Goal: Task Accomplishment & Management: Complete application form

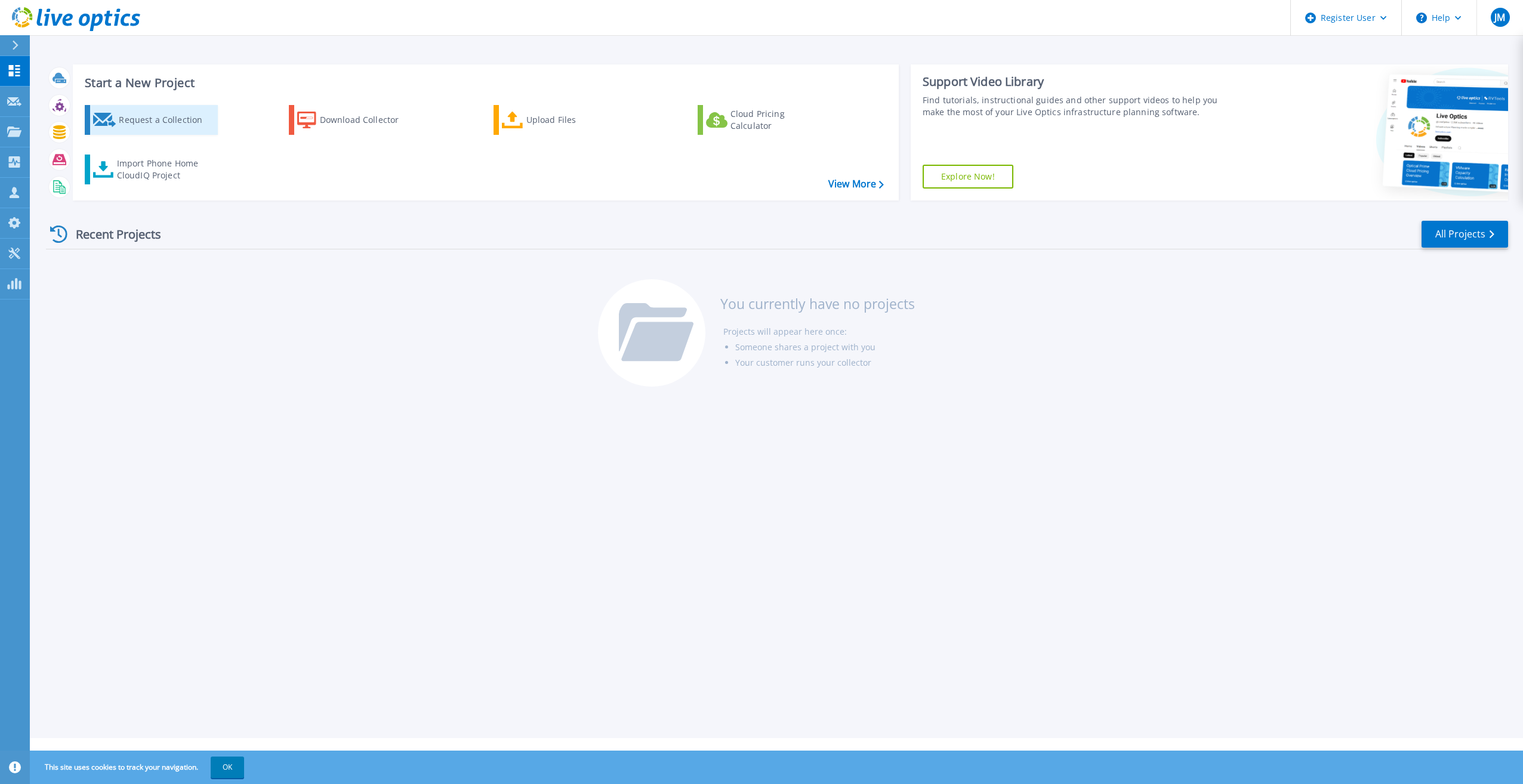
click at [162, 116] on div "Request a Collection" at bounding box center [166, 120] width 95 height 24
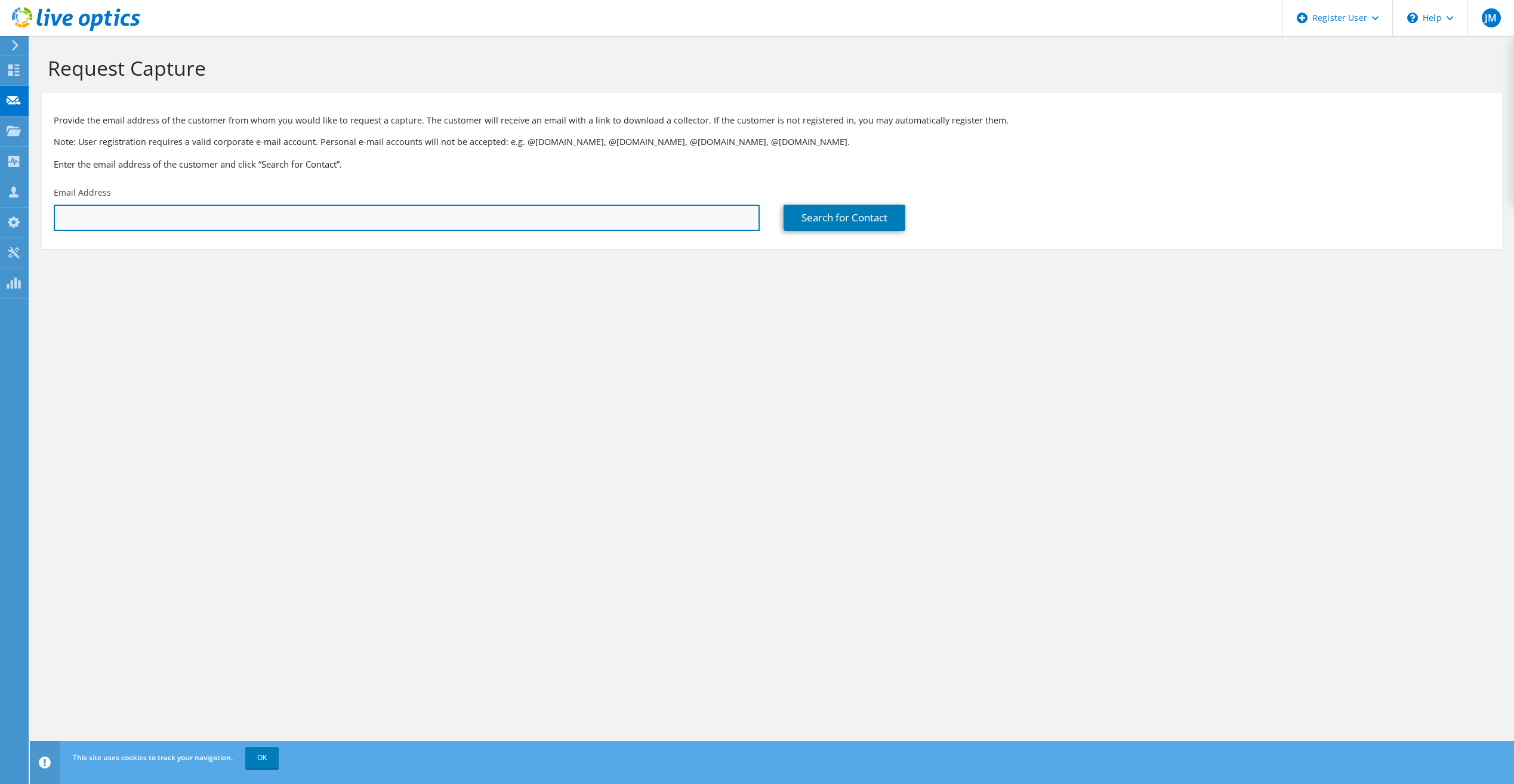
paste input "staylor@sisu-ee.com"
type input "staylor@sisu-ee.com"
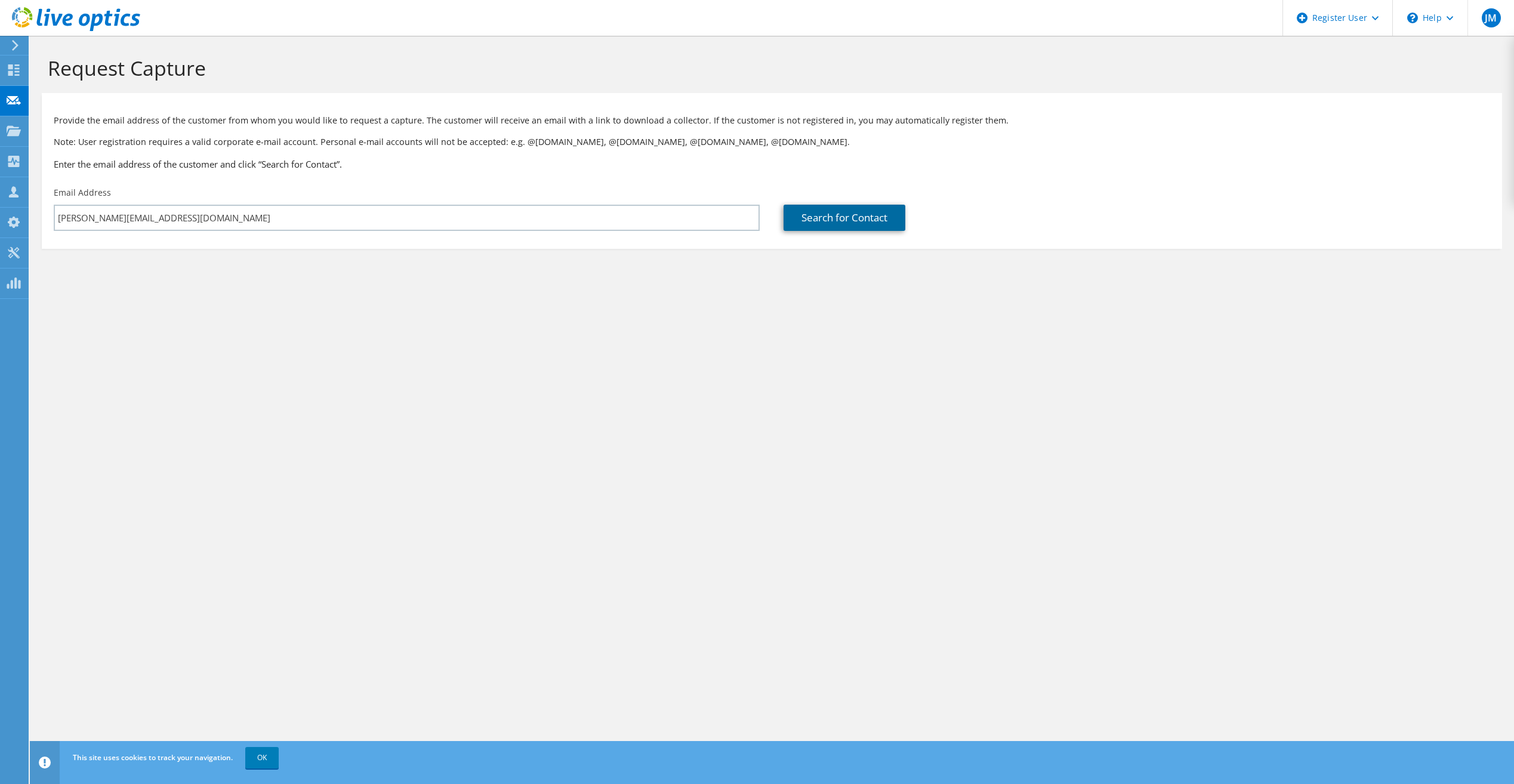
click at [812, 223] on link "Search for Contact" at bounding box center [845, 218] width 122 height 26
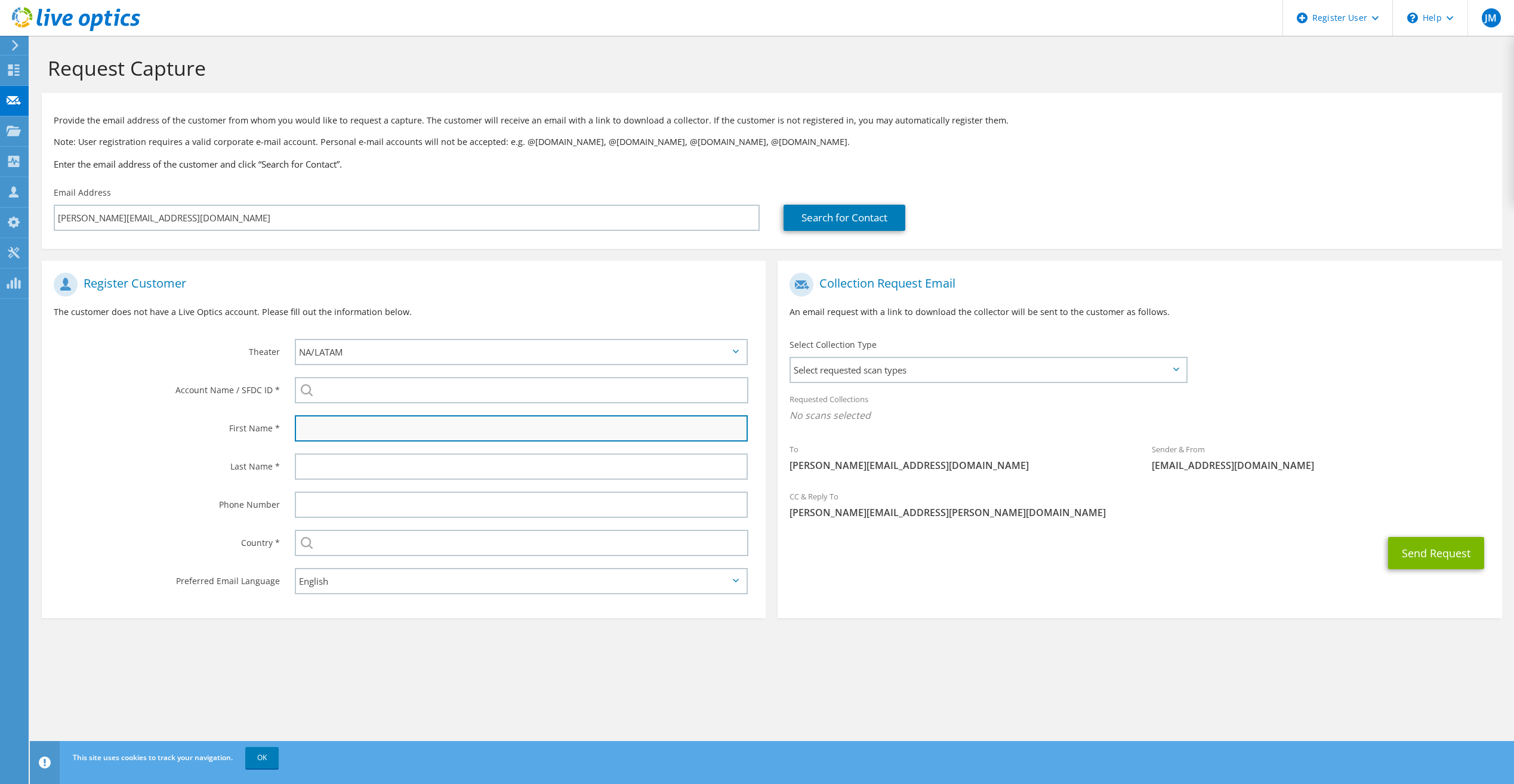
click at [498, 438] on input "text" at bounding box center [521, 428] width 453 height 26
type input "Scott"
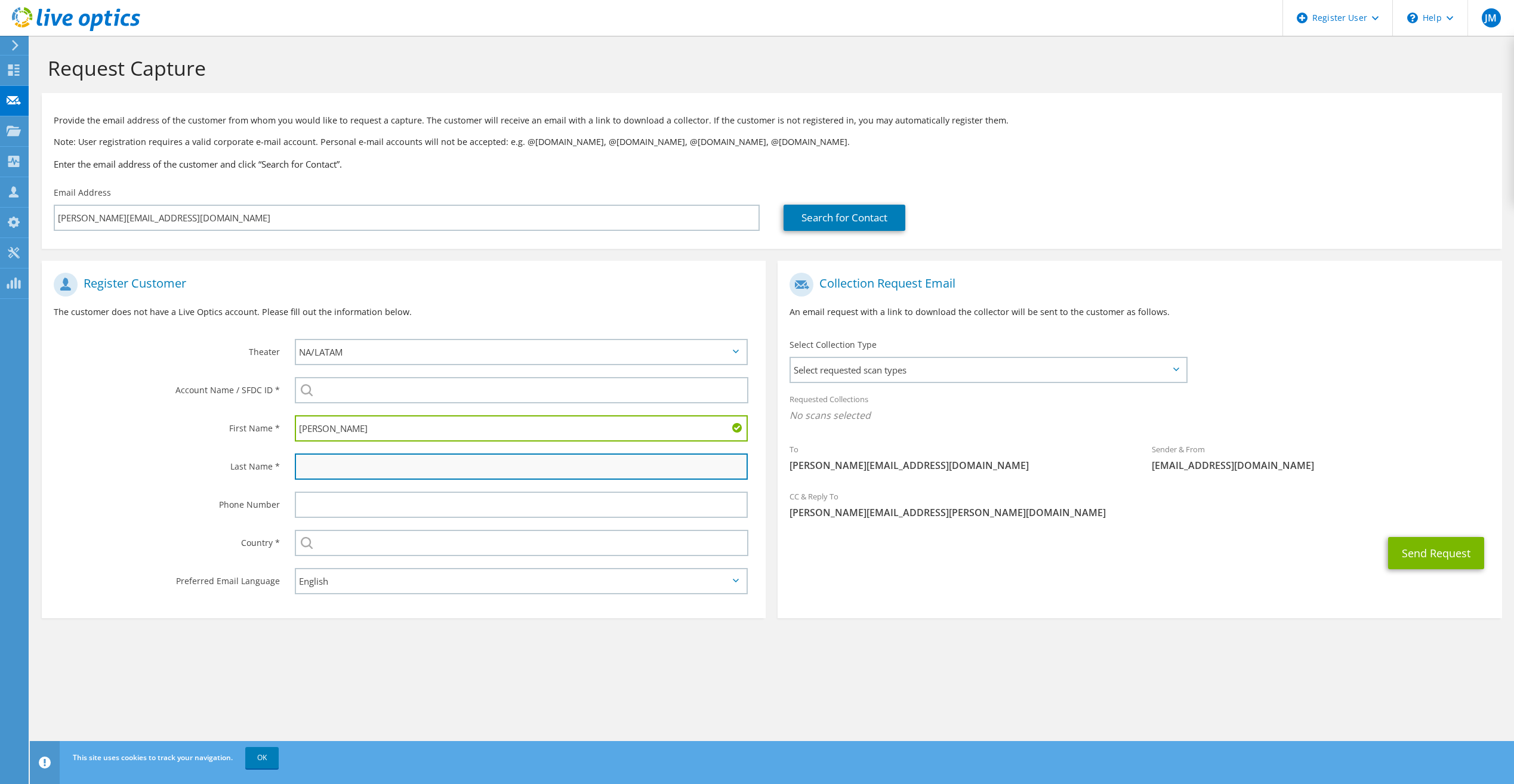
type input "Y"
type input "Taylor"
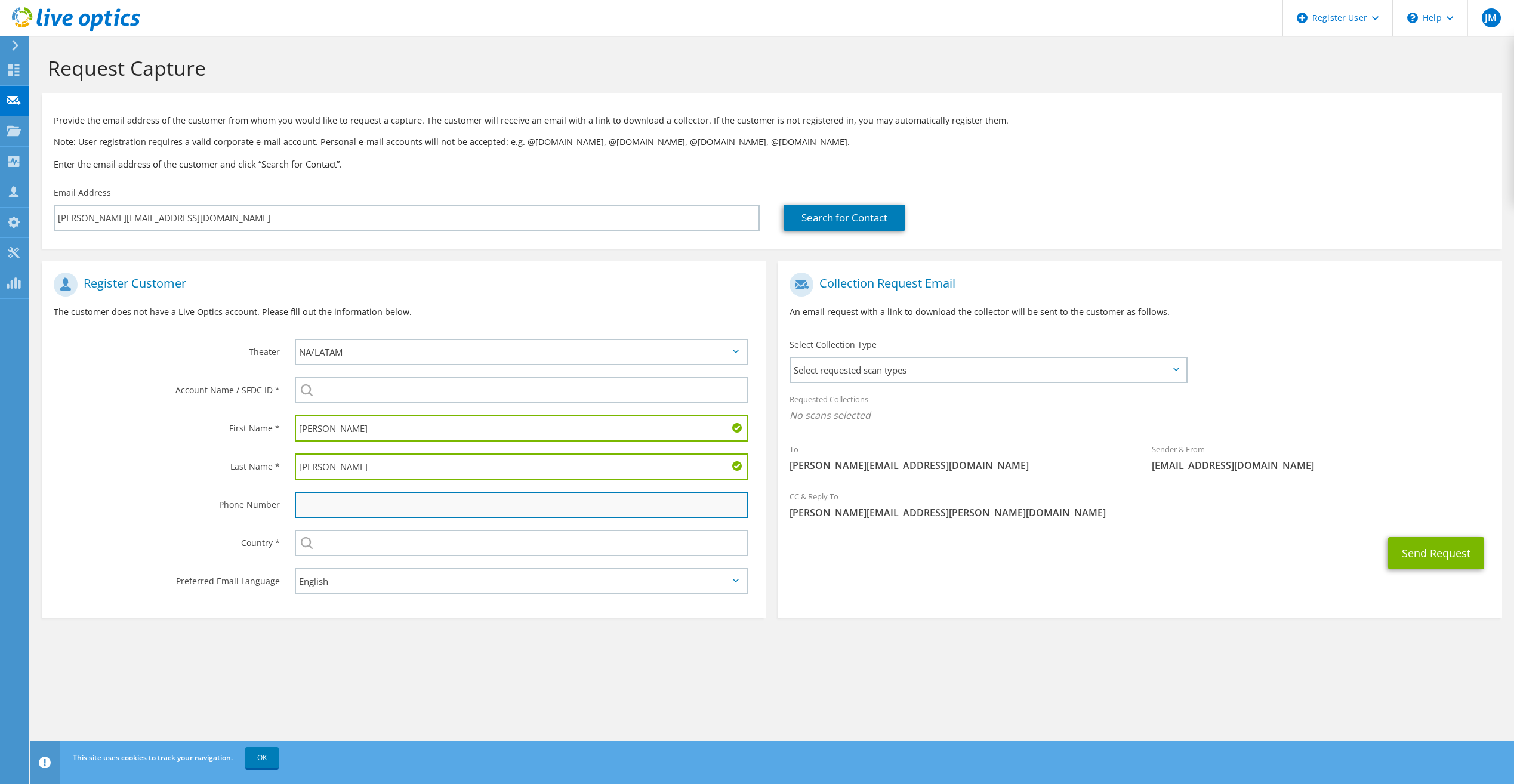
click at [466, 507] on input "text" at bounding box center [521, 504] width 453 height 26
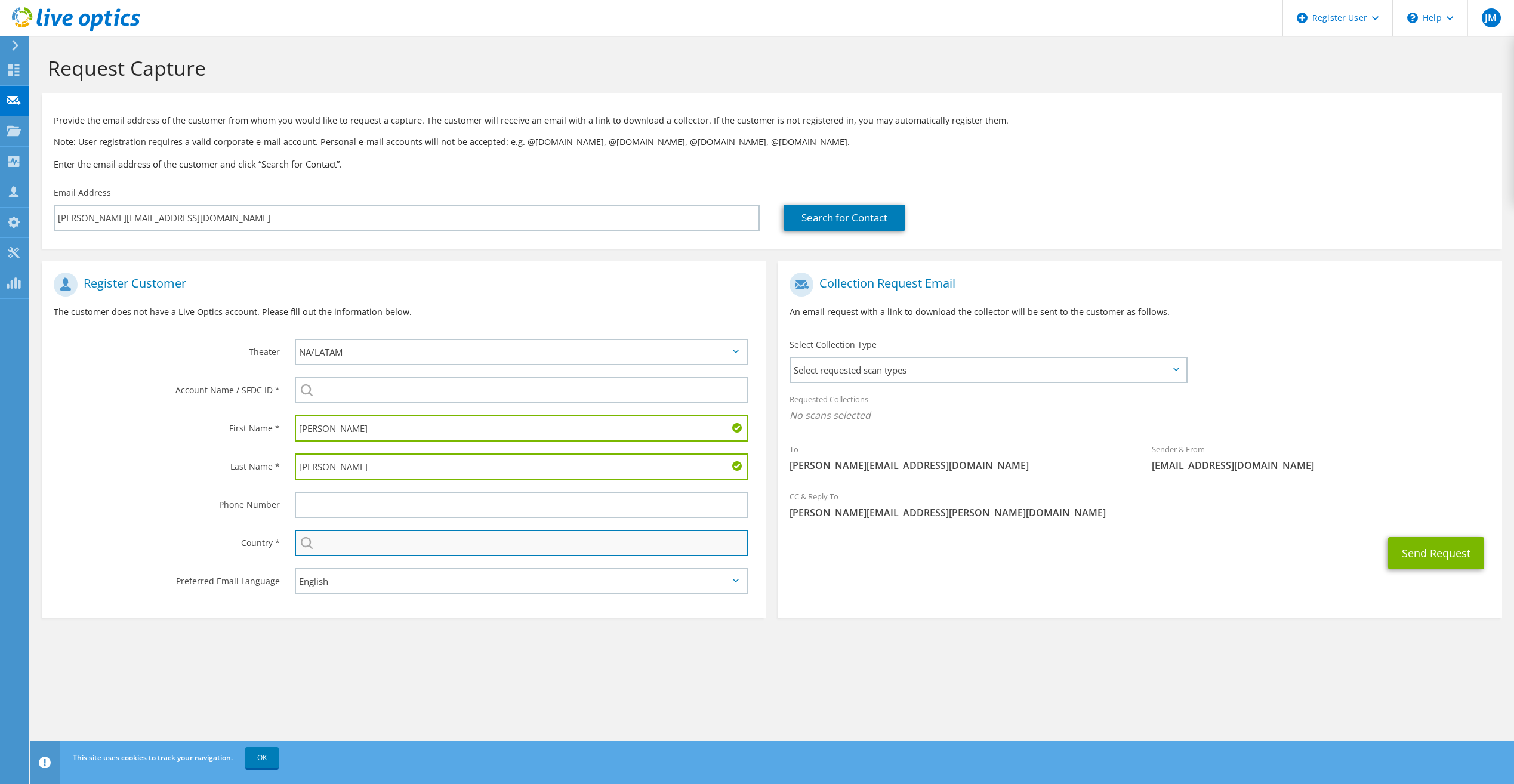
click at [650, 548] on input "text" at bounding box center [521, 543] width 454 height 26
type input "United States"
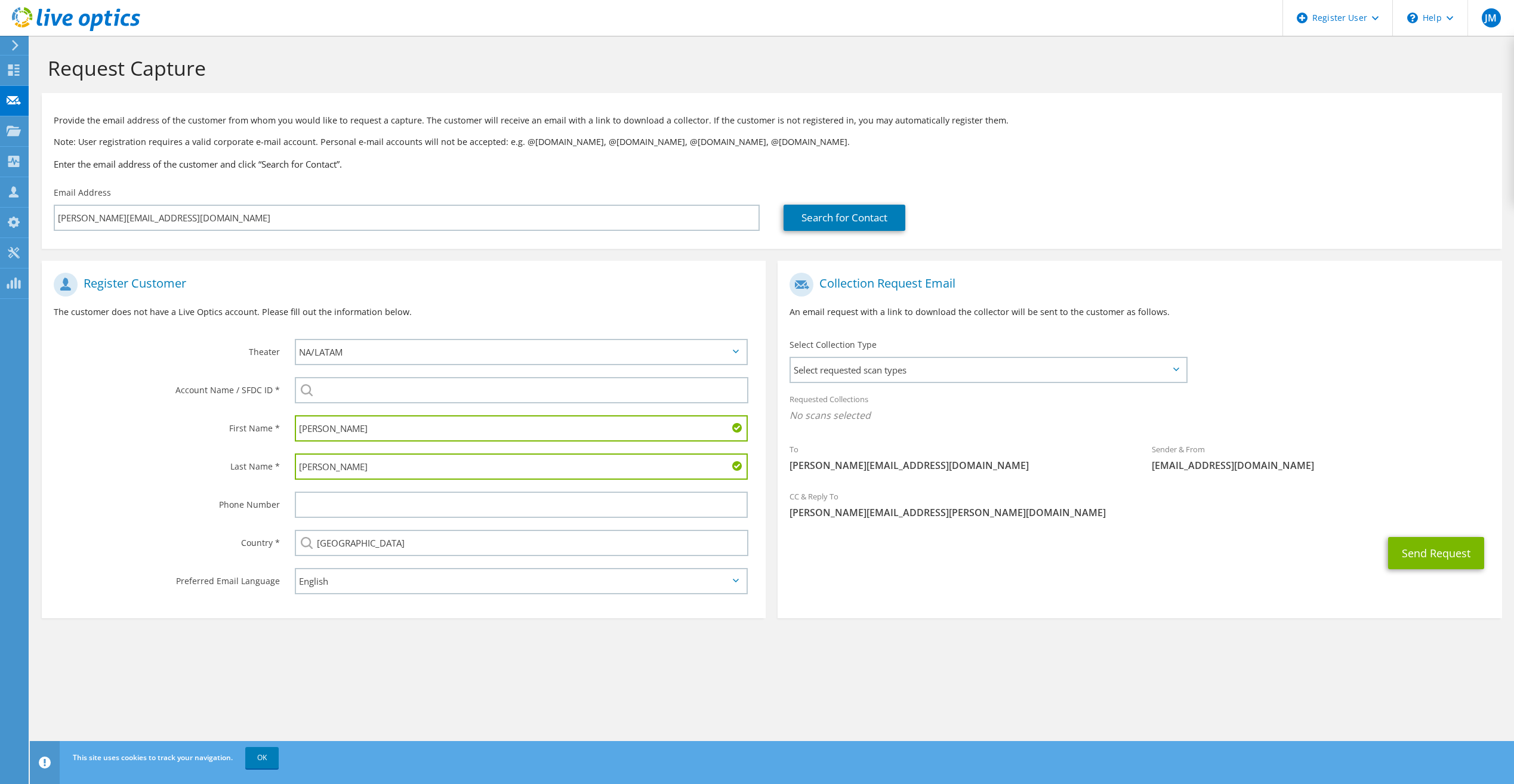
type input "5125138648"
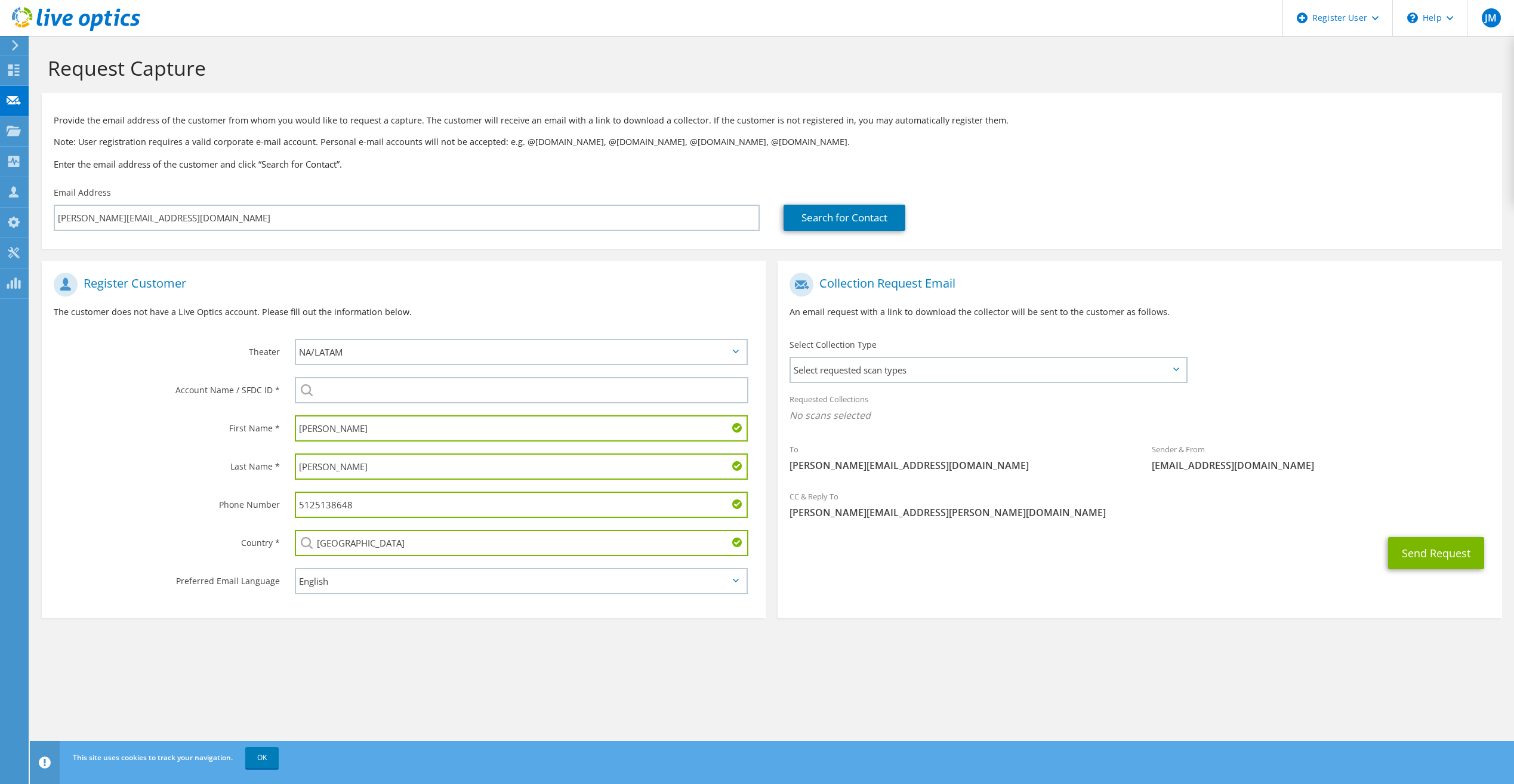
drag, startPoint x: 396, startPoint y: 507, endPoint x: 250, endPoint y: 499, distance: 146.2
click at [252, 498] on div "Phone Number 5125138648" at bounding box center [404, 505] width 724 height 38
click at [851, 374] on span "Select requested scan types" at bounding box center [988, 370] width 394 height 24
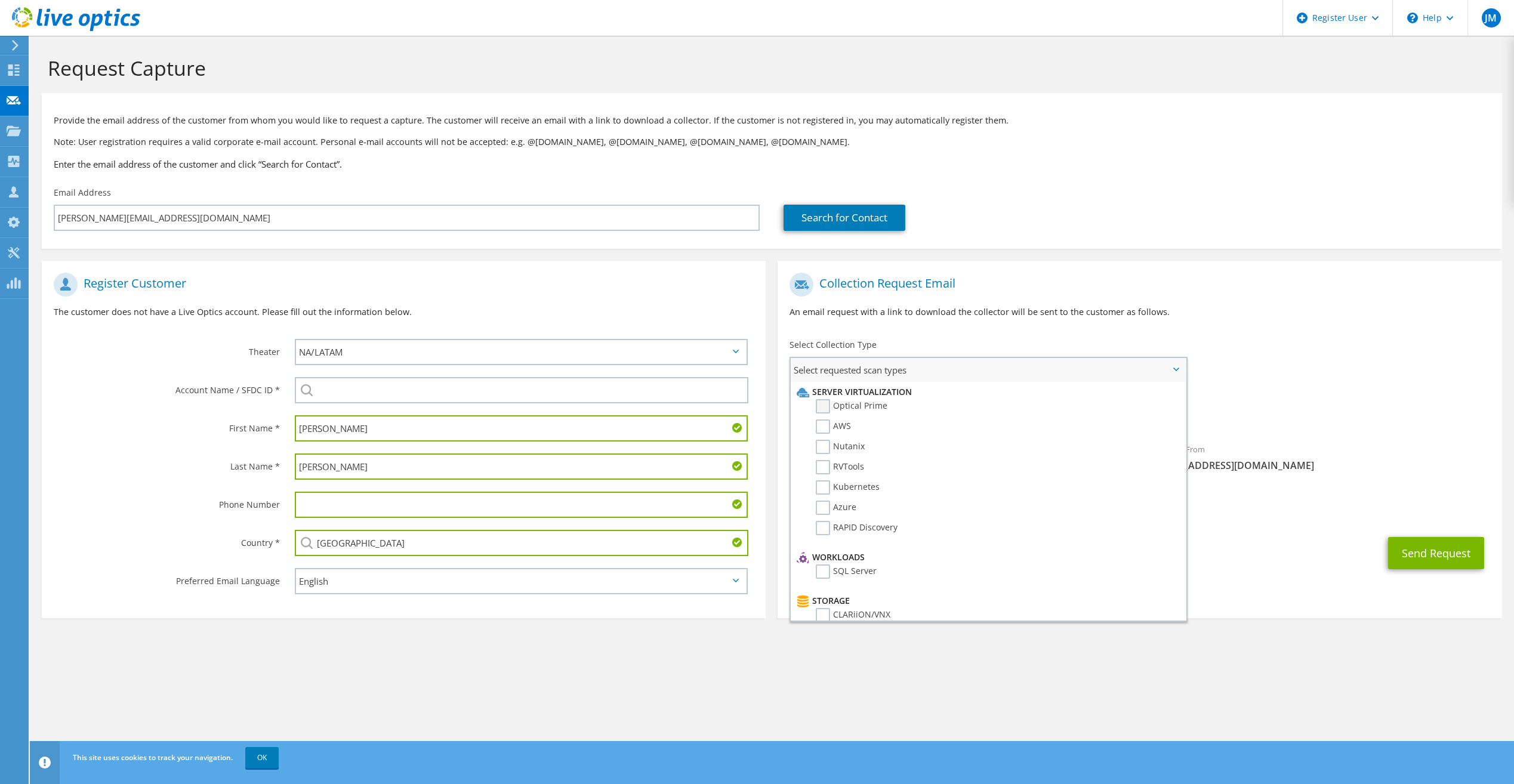
click at [864, 401] on label "Optical Prime" at bounding box center [852, 406] width 72 height 14
click at [0, 0] on input "Optical Prime" at bounding box center [0, 0] width 0 height 0
click at [1249, 554] on div "Send Request" at bounding box center [1139, 556] width 724 height 44
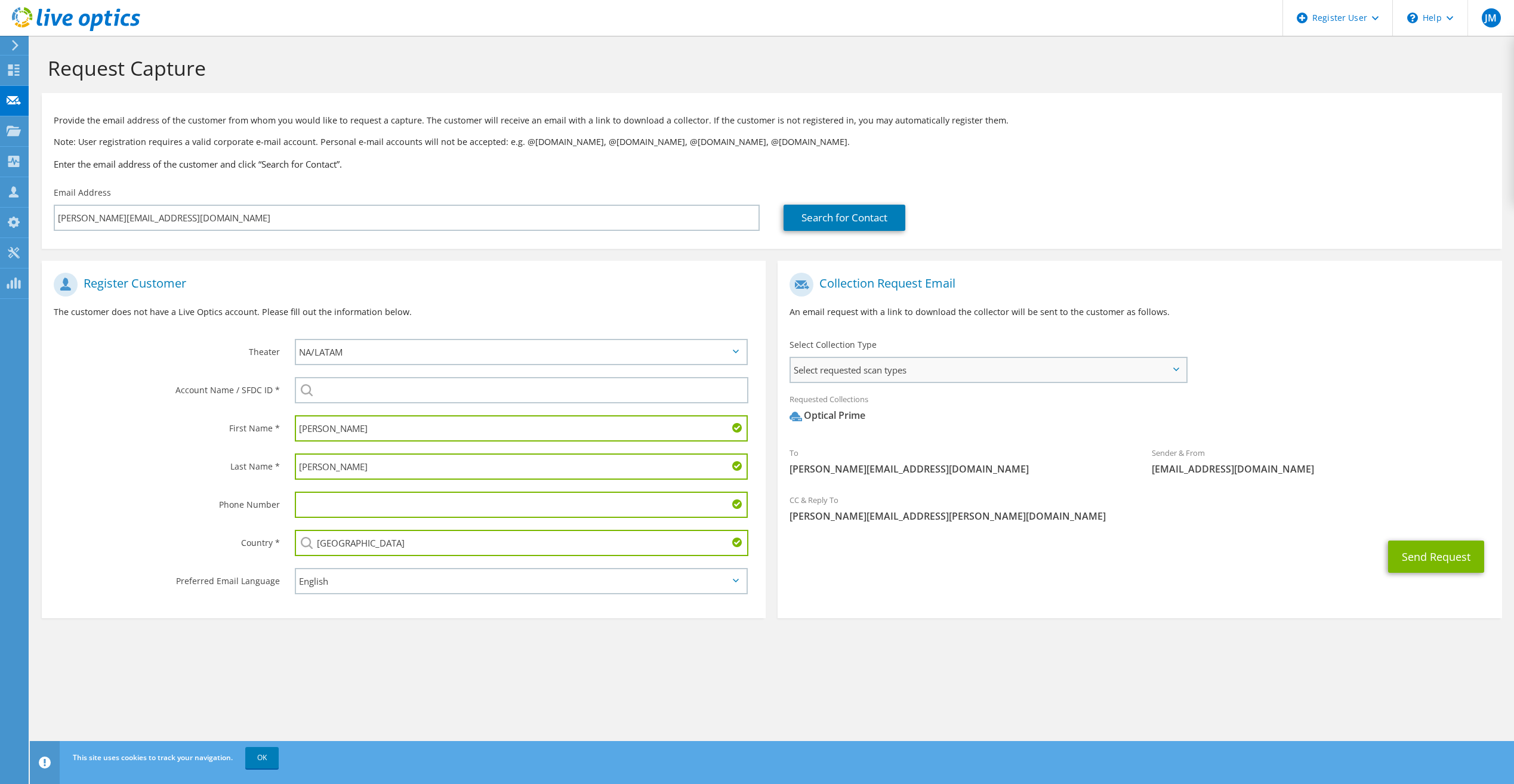
click at [980, 372] on span "Select requested scan types" at bounding box center [988, 370] width 394 height 24
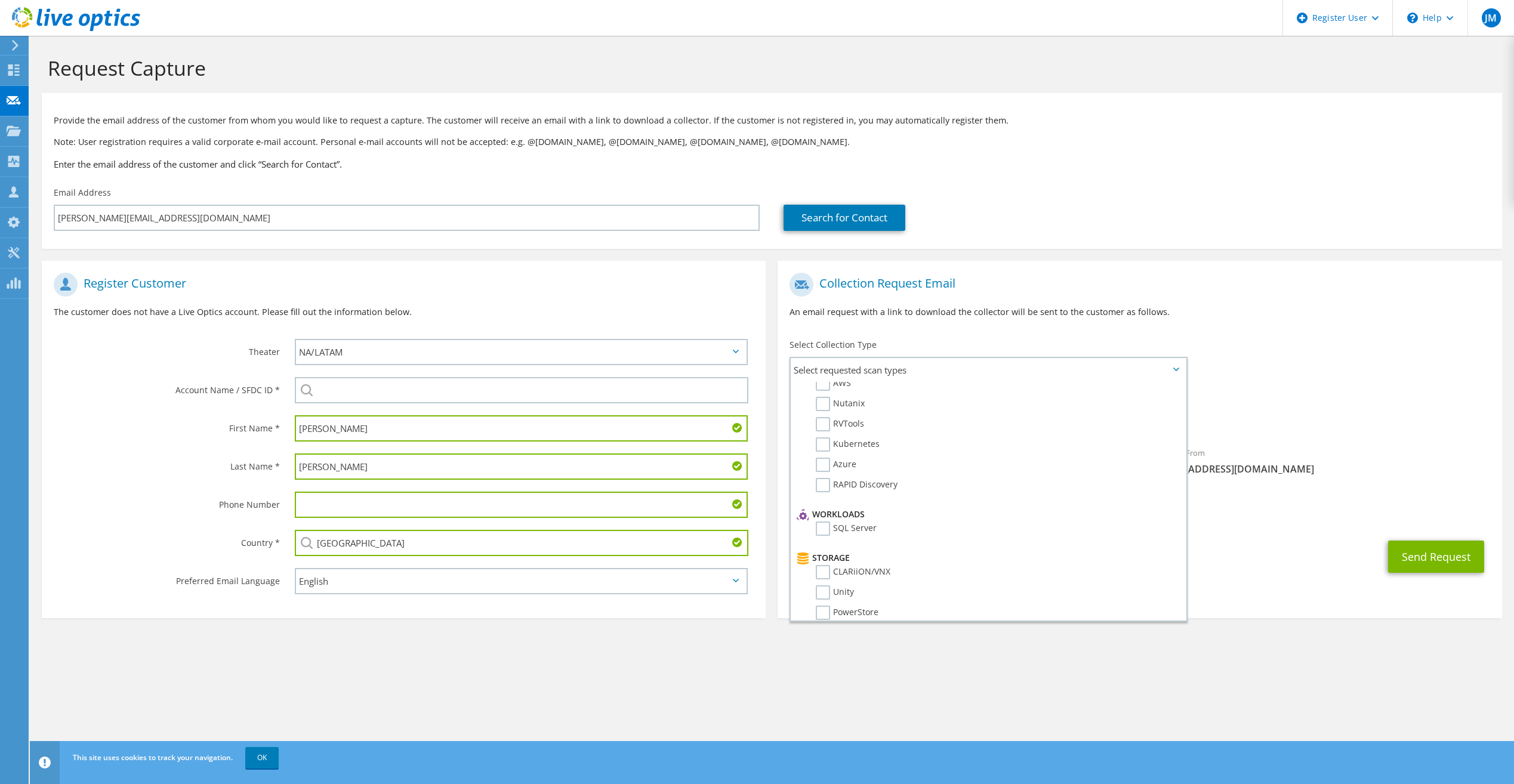
scroll to position [59, 0]
click at [1244, 541] on div "Send Request" at bounding box center [1139, 556] width 724 height 44
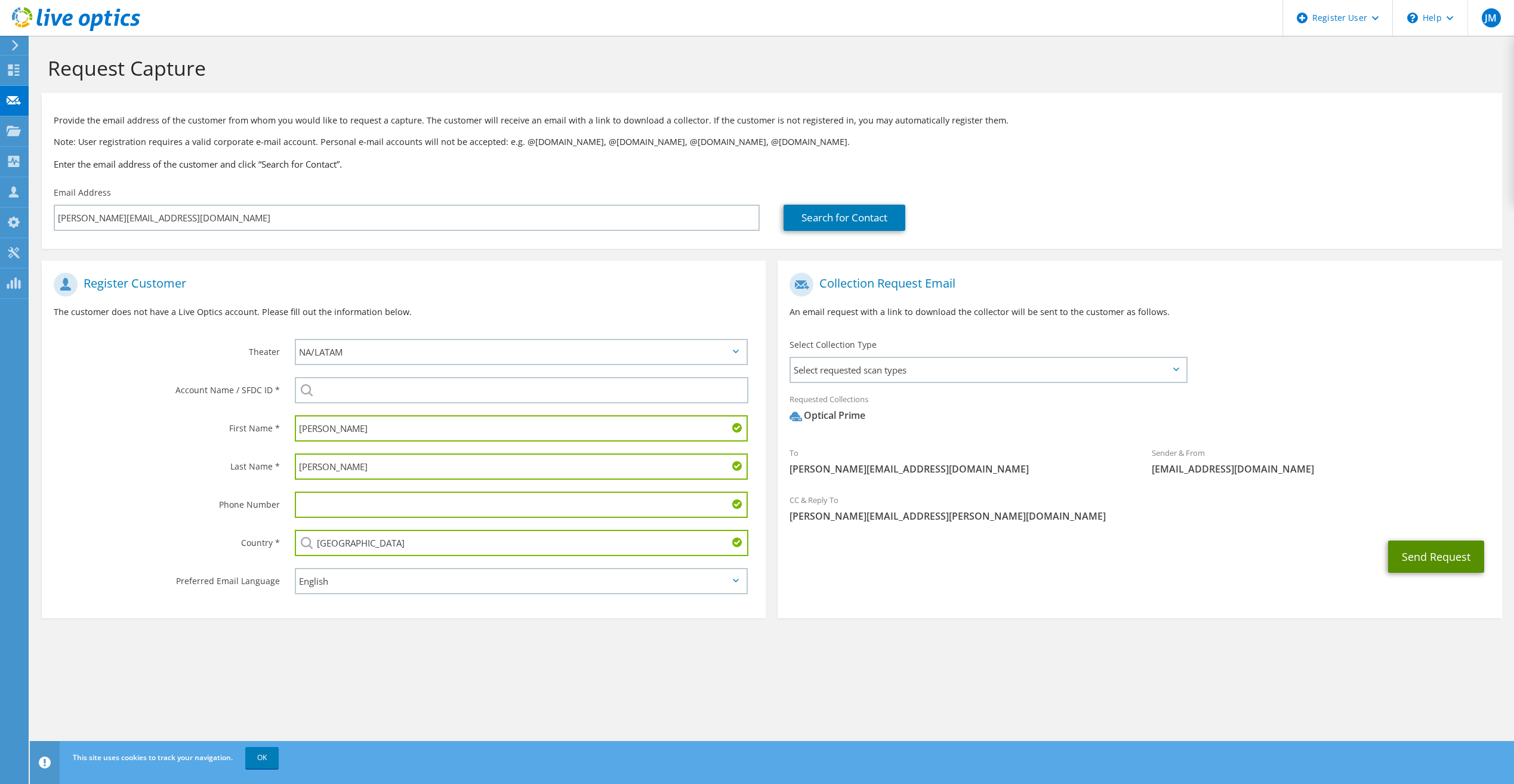
click at [1413, 546] on button "Send Request" at bounding box center [1436, 557] width 96 height 32
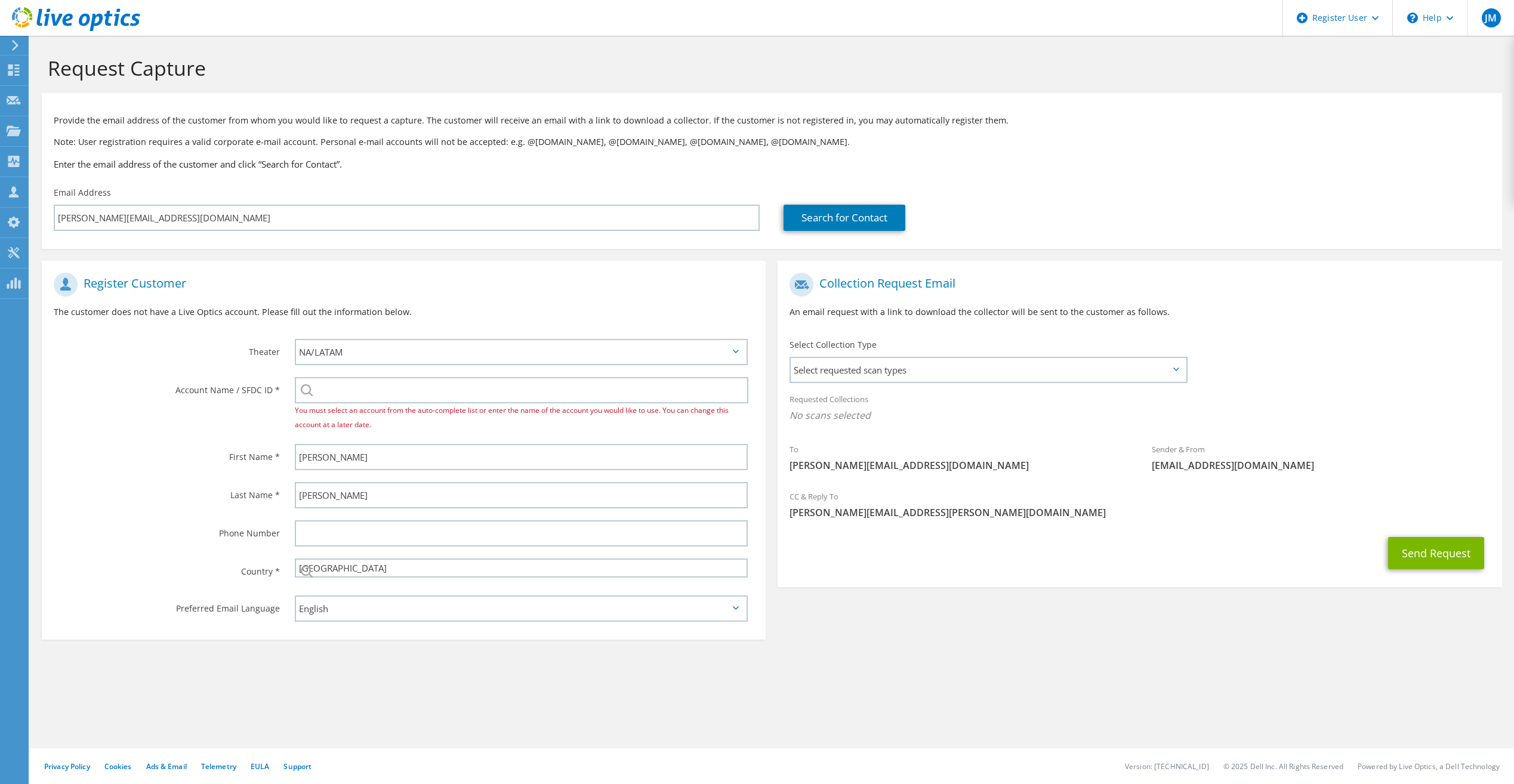
select select "224"
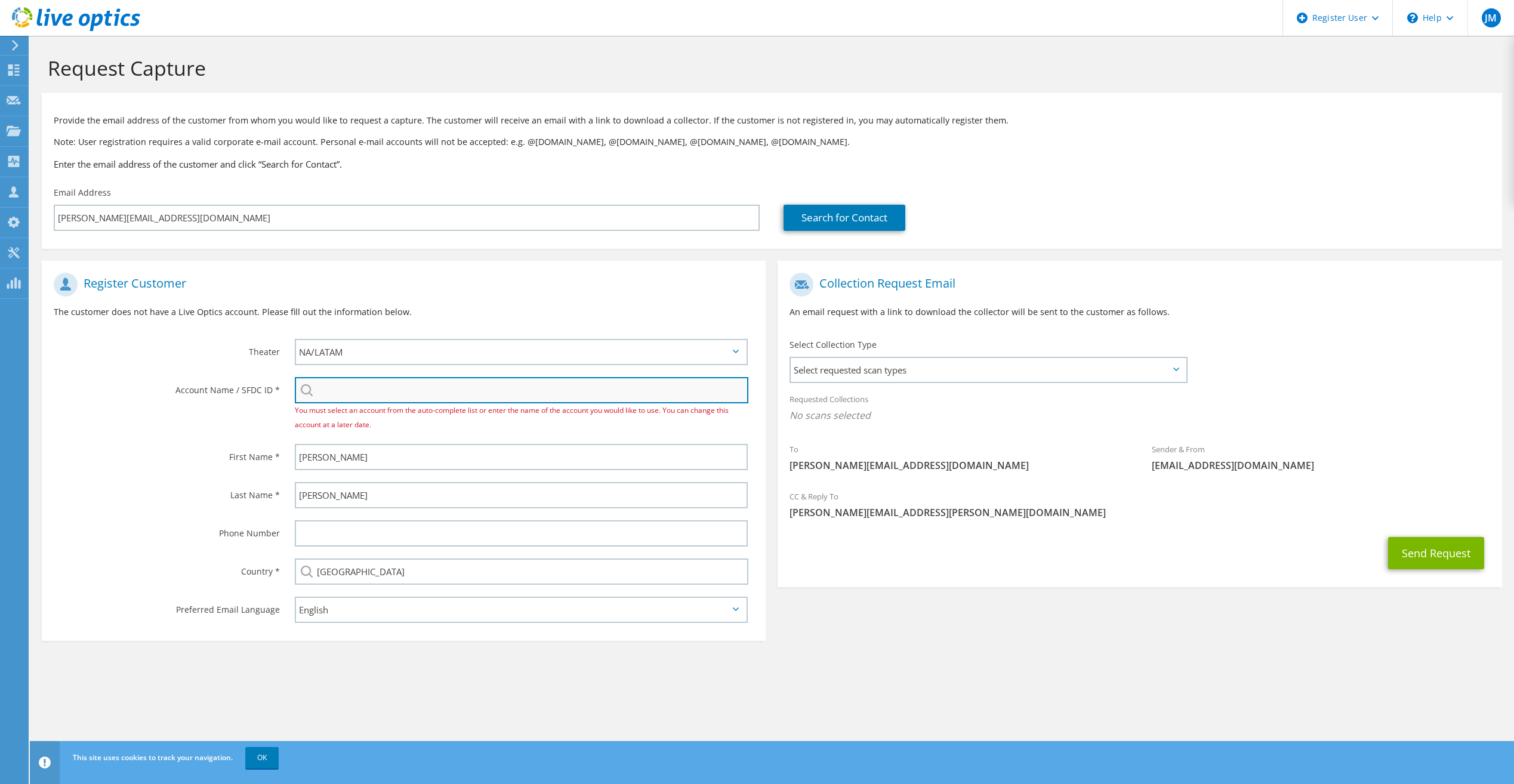
click at [573, 400] on input "search" at bounding box center [521, 390] width 454 height 26
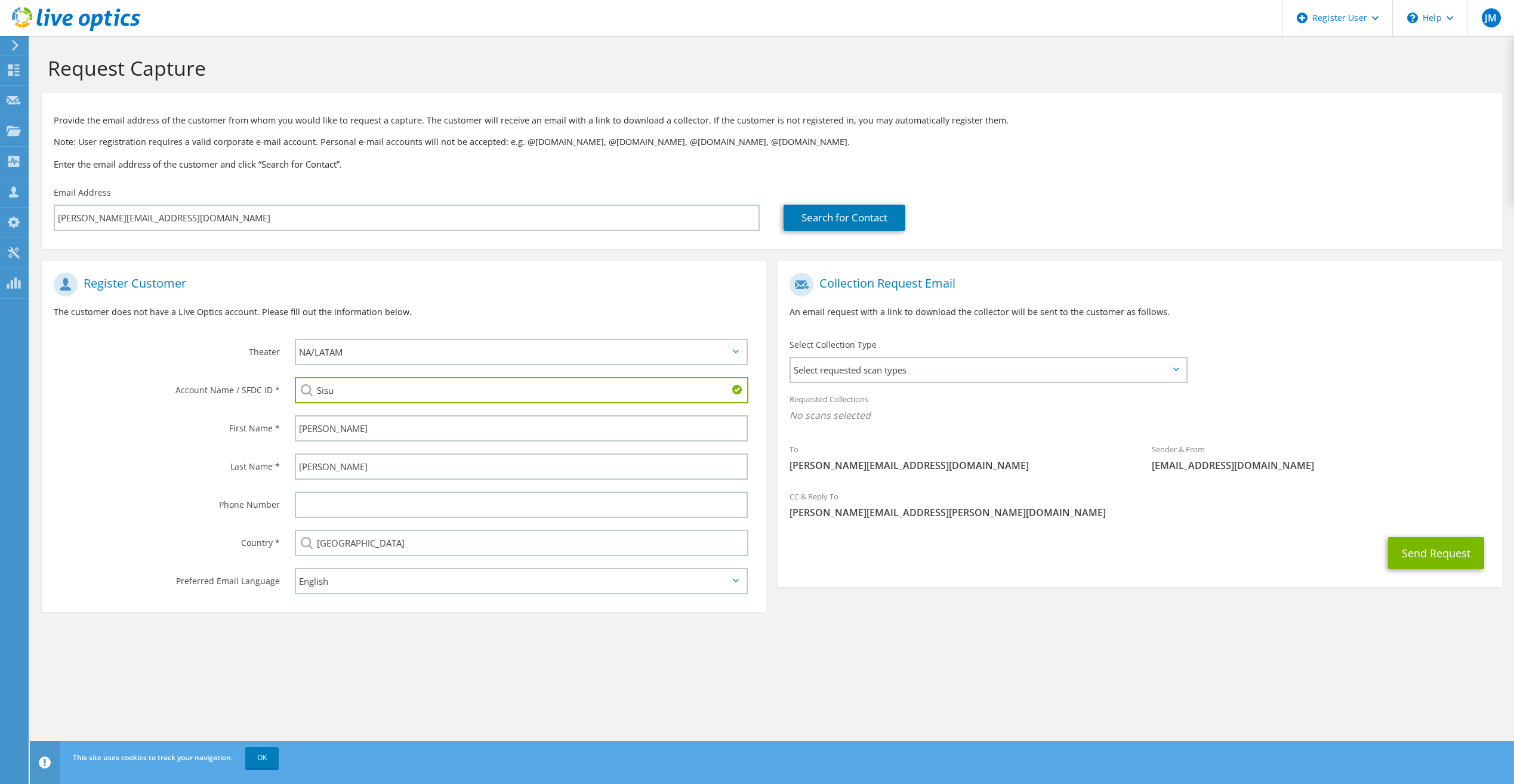
click at [396, 391] on input "Sisu" at bounding box center [521, 390] width 454 height 26
click at [394, 397] on input "Sisu" at bounding box center [521, 390] width 454 height 26
drag, startPoint x: 350, startPoint y: 385, endPoint x: 257, endPoint y: 388, distance: 93.0
click at [257, 388] on div "Account Name / SFDC ID * Sisu Riverwood : 1020296354 Sisu : 3516812856 Sisu : 3…" at bounding box center [404, 390] width 724 height 38
paste input "3578770049"
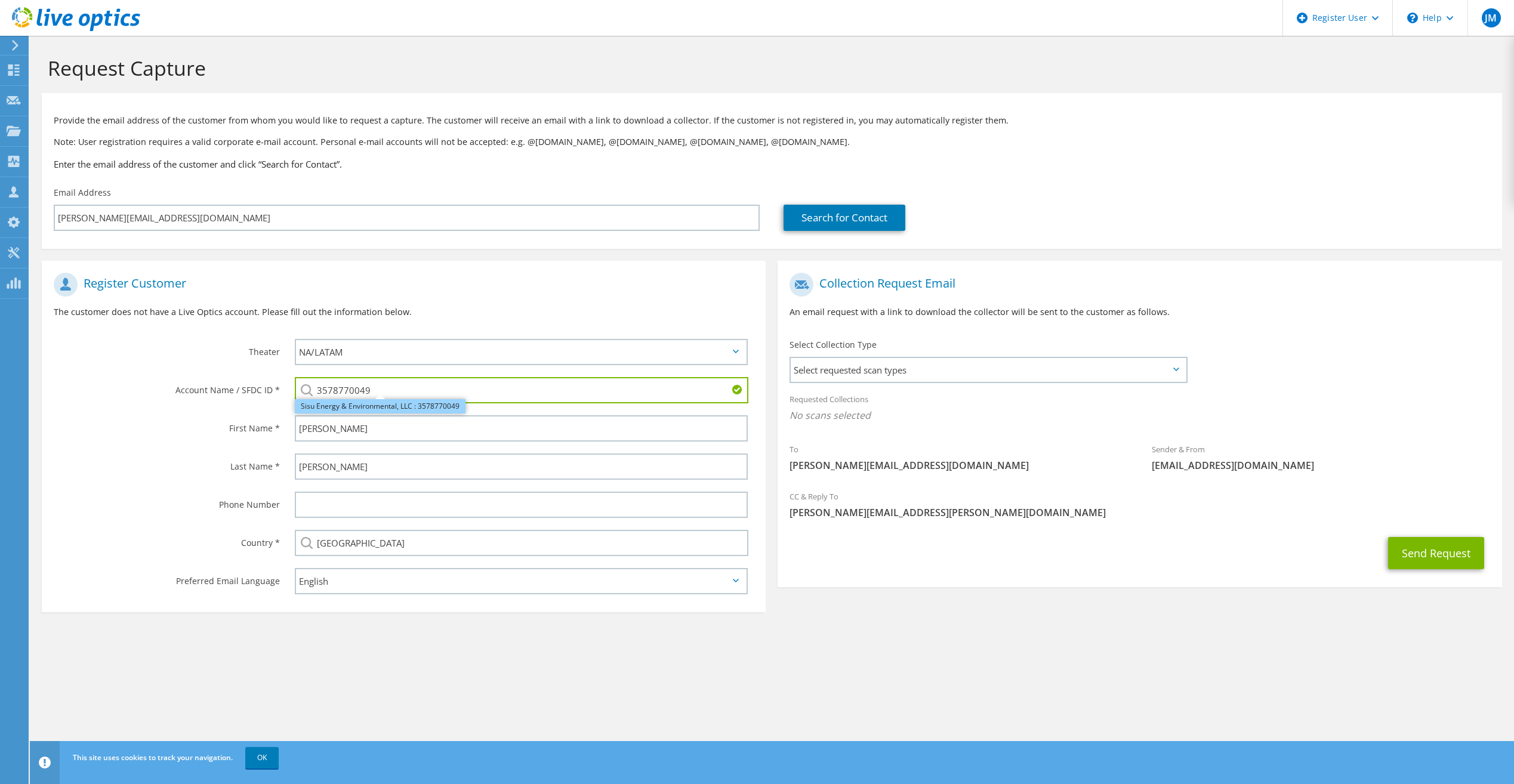
click at [419, 403] on li "Sisu Energy & Environmental, LLC : 3578770049" at bounding box center [380, 406] width 170 height 14
type input "Sisu Energy & Environmental, LLC : 3578770049"
click at [1412, 552] on button "Send Request" at bounding box center [1436, 553] width 96 height 32
